Goal: Task Accomplishment & Management: Use online tool/utility

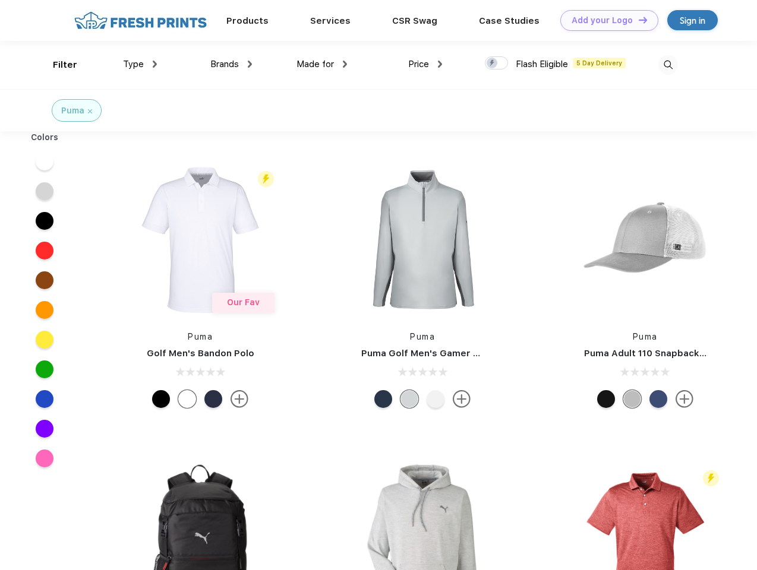
click at [605, 20] on link "Add your Logo Design Tool" at bounding box center [609, 20] width 98 height 21
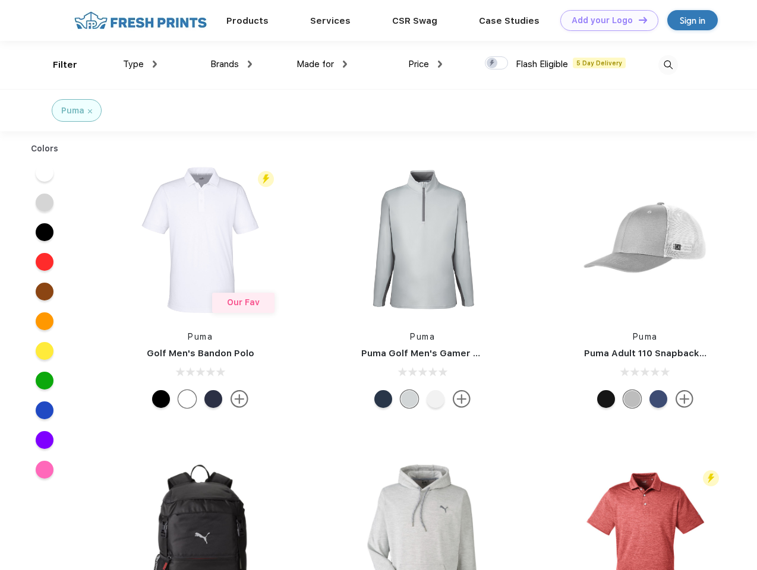
click at [0, 0] on div "Design Tool" at bounding box center [0, 0] width 0 height 0
click at [638, 20] on link "Add your Logo Design Tool" at bounding box center [609, 20] width 98 height 21
click at [57, 65] on div "Filter" at bounding box center [65, 65] width 24 height 14
click at [140, 64] on span "Type" at bounding box center [133, 64] width 21 height 11
click at [231, 64] on span "Brands" at bounding box center [224, 64] width 29 height 11
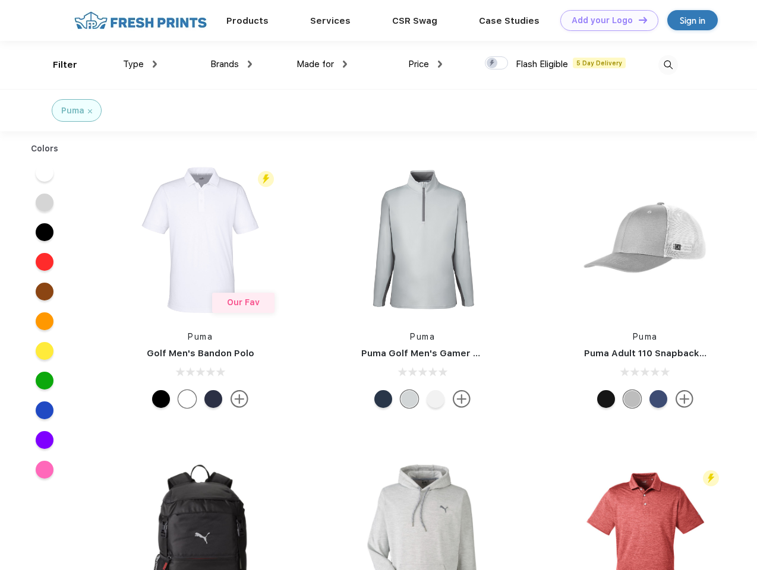
click at [322, 64] on span "Made for" at bounding box center [314, 64] width 37 height 11
click at [425, 64] on span "Price" at bounding box center [418, 64] width 21 height 11
click at [497, 64] on div at bounding box center [496, 62] width 23 height 13
click at [493, 64] on input "checkbox" at bounding box center [489, 60] width 8 height 8
click at [668, 65] on img at bounding box center [668, 65] width 20 height 20
